Goal: Information Seeking & Learning: Learn about a topic

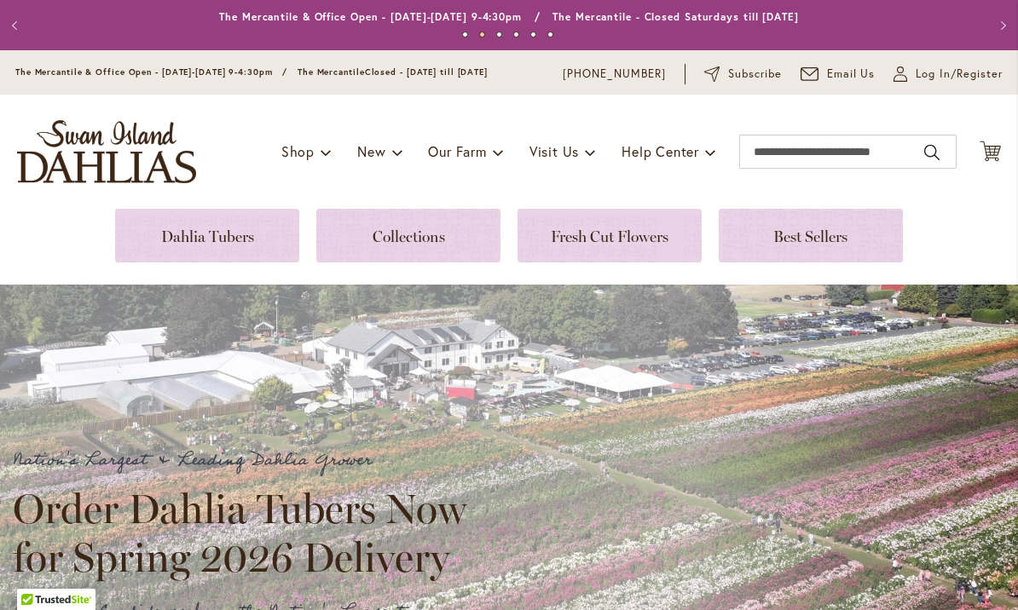
click at [419, 240] on link at bounding box center [408, 236] width 184 height 54
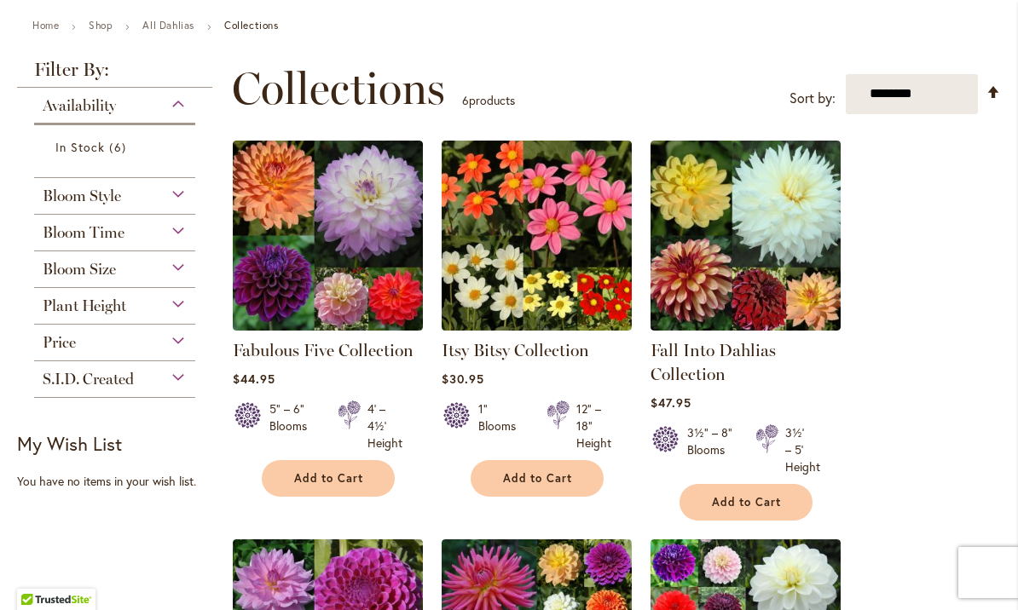
scroll to position [191, 0]
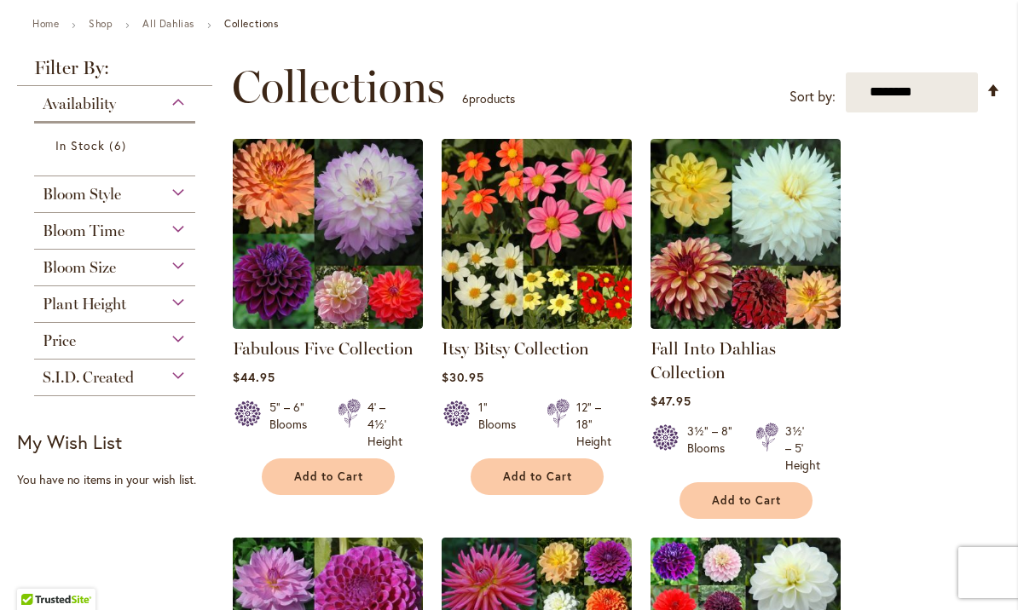
click at [374, 243] on img at bounding box center [328, 234] width 190 height 190
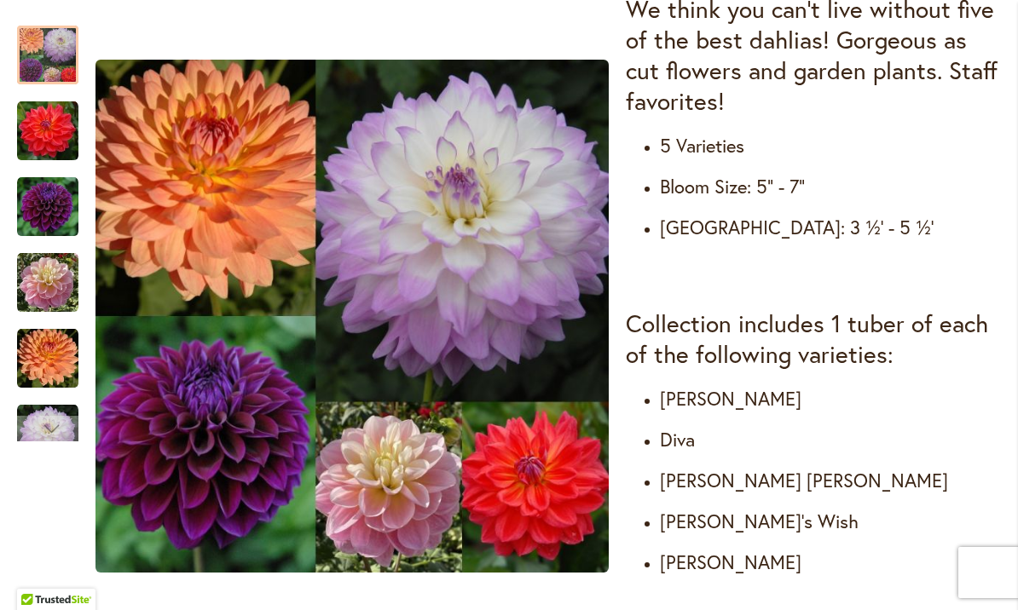
scroll to position [731, 0]
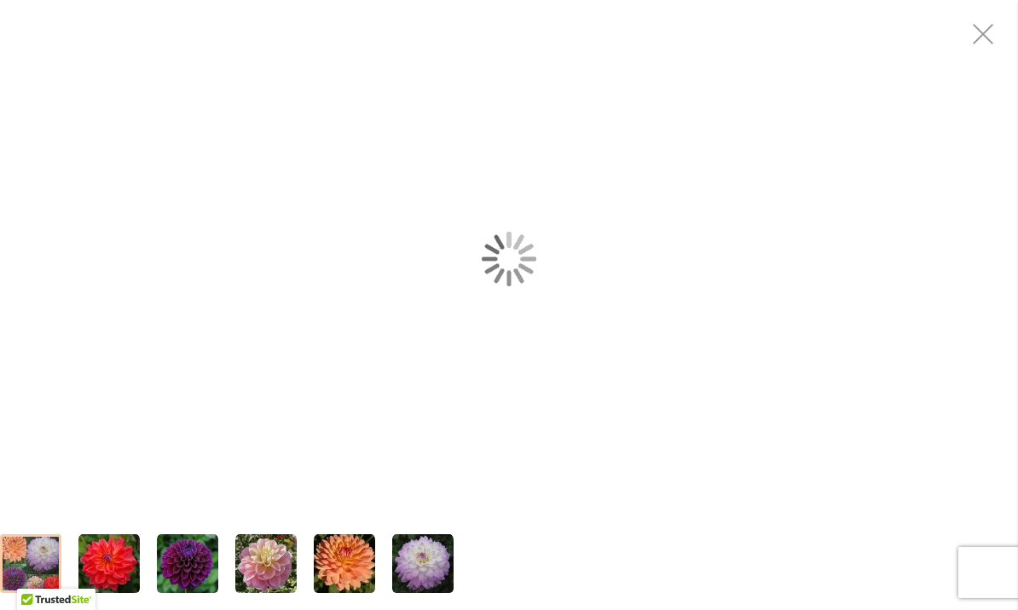
click at [384, 511] on div "Fabulous Five Collection" at bounding box center [509, 258] width 1018 height 517
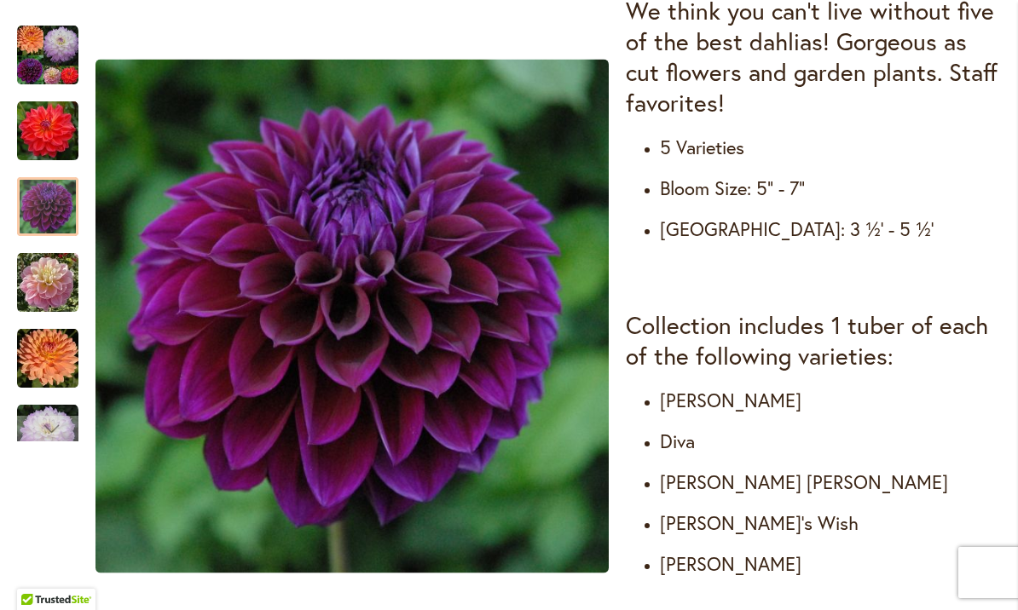
scroll to position [740, 0]
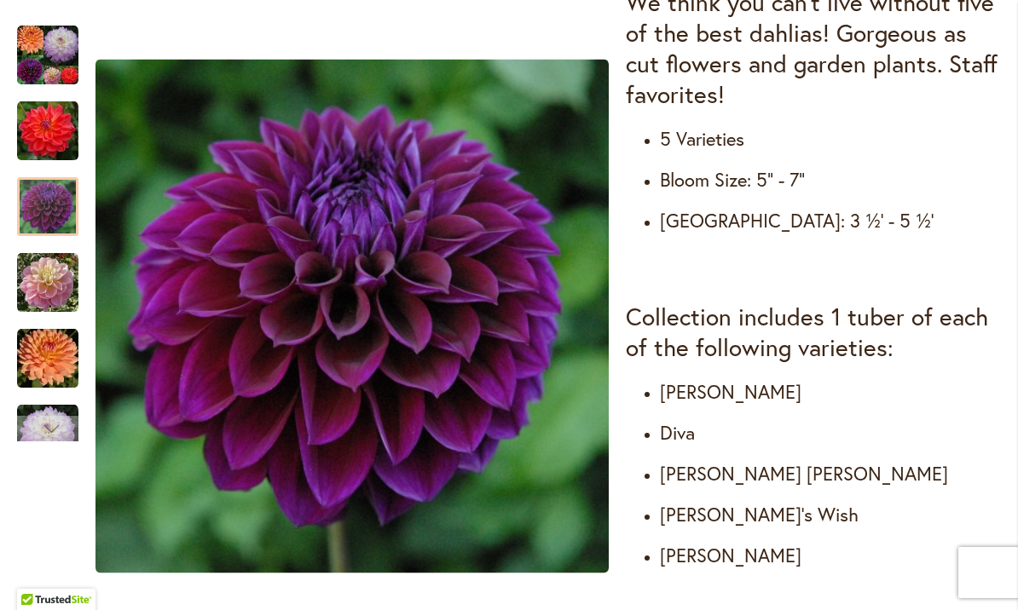
click at [996, 39] on h3 "We think you can't live without five of the best dahlias! Gorgeous as cut flowe…" at bounding box center [813, 48] width 375 height 123
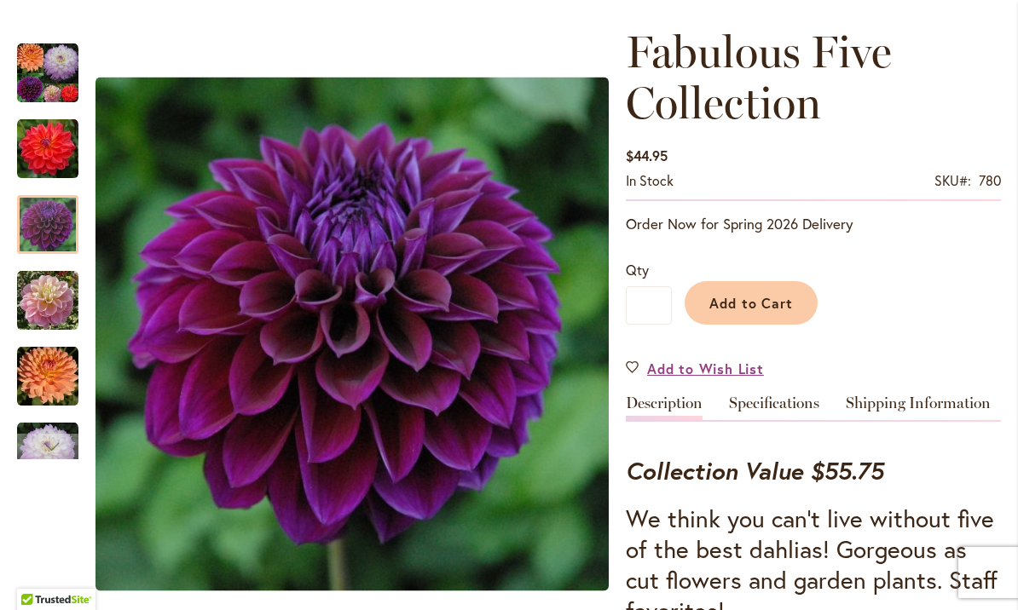
scroll to position [259, 0]
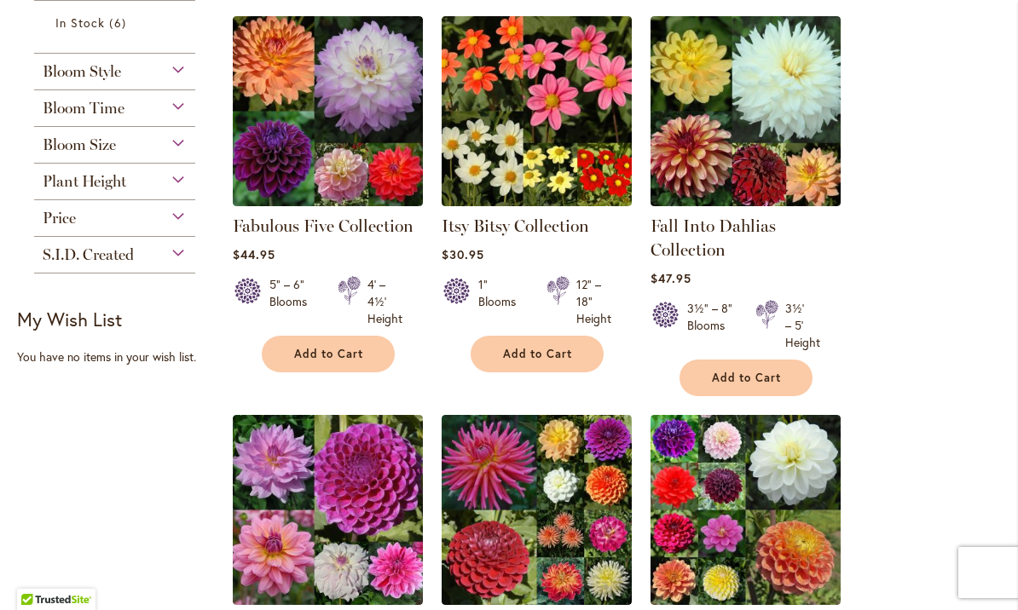
scroll to position [313, 0]
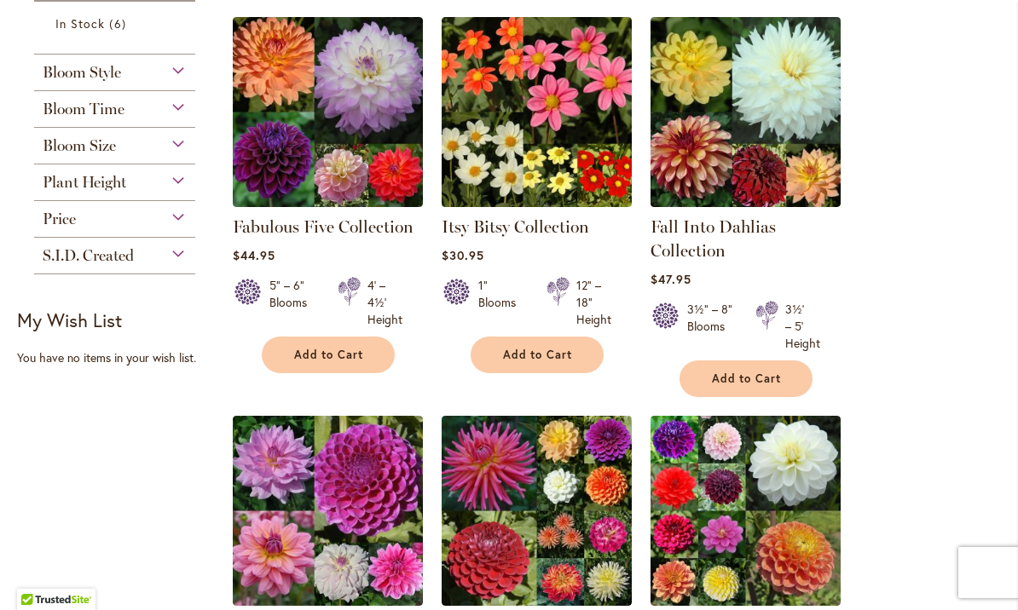
click at [554, 222] on link "Itsy Bitsy Collection" at bounding box center [514, 226] width 147 height 20
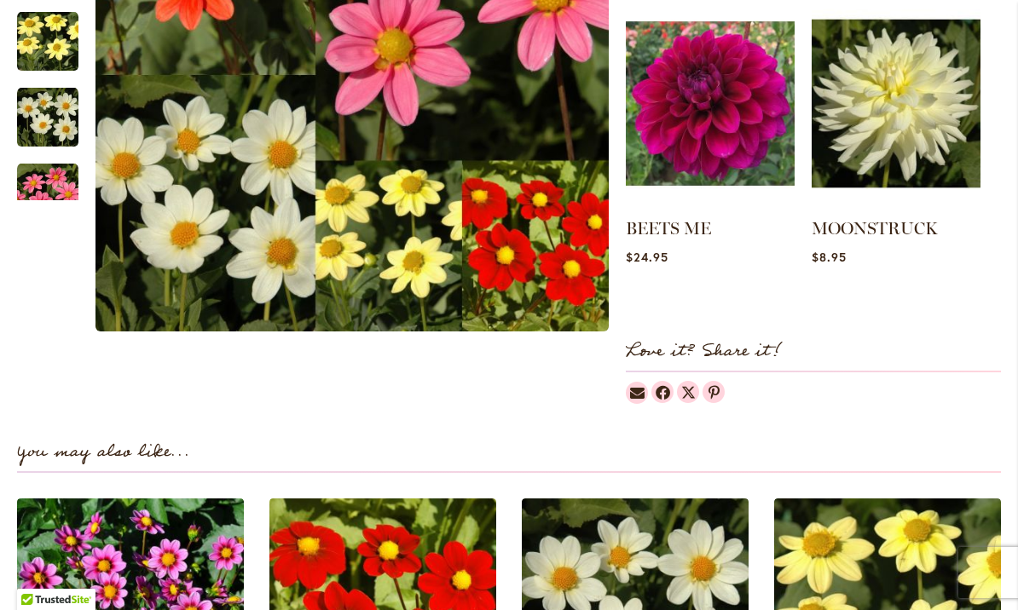
scroll to position [1443, 0]
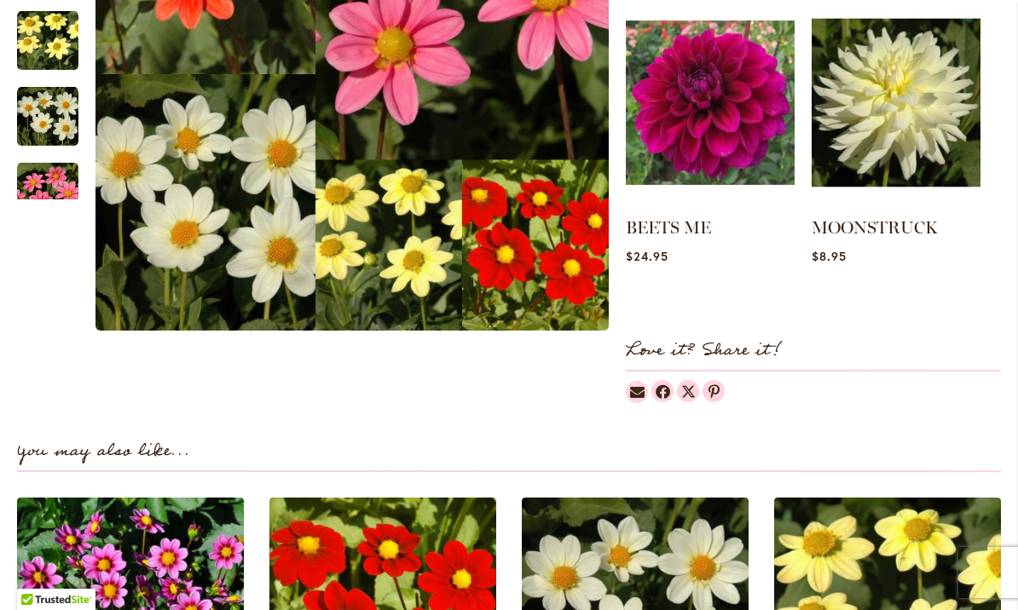
click at [735, 140] on img at bounding box center [710, 102] width 169 height 211
click at [711, 234] on link "BEETS ME" at bounding box center [668, 227] width 85 height 20
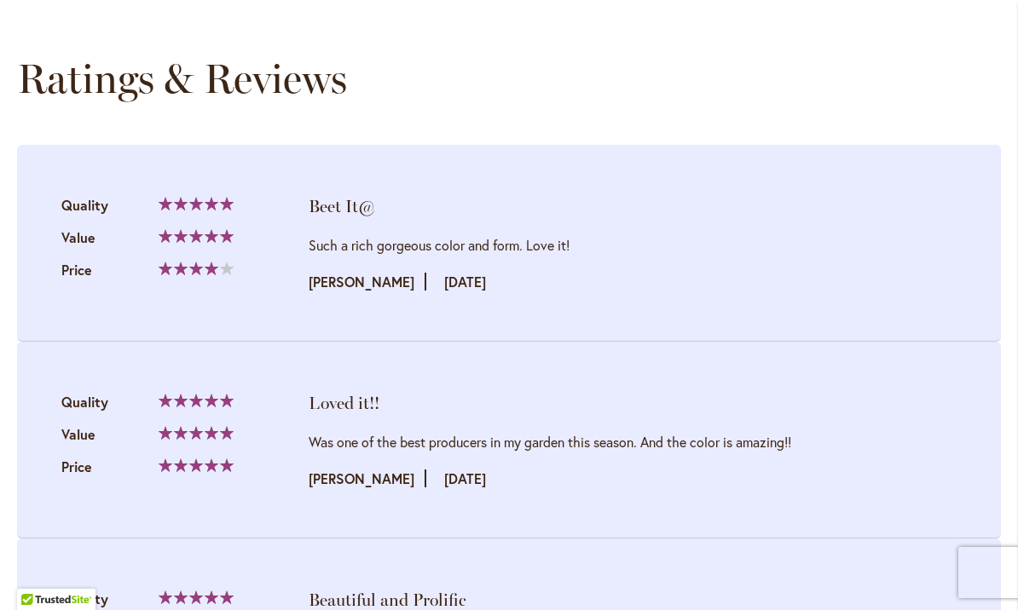
scroll to position [1681, 0]
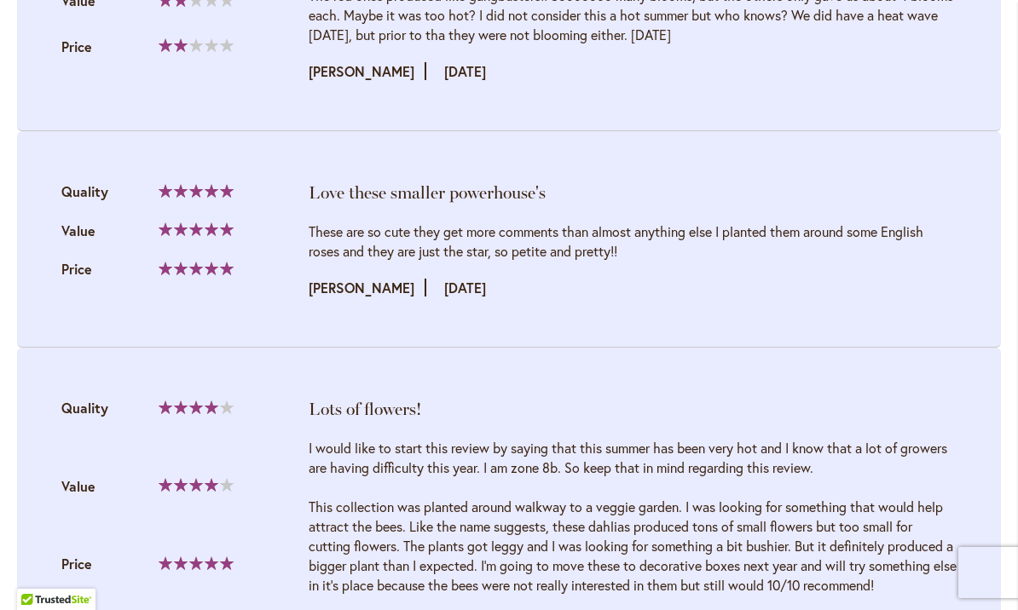
scroll to position [2586, 0]
